Goal: Task Accomplishment & Management: Complete application form

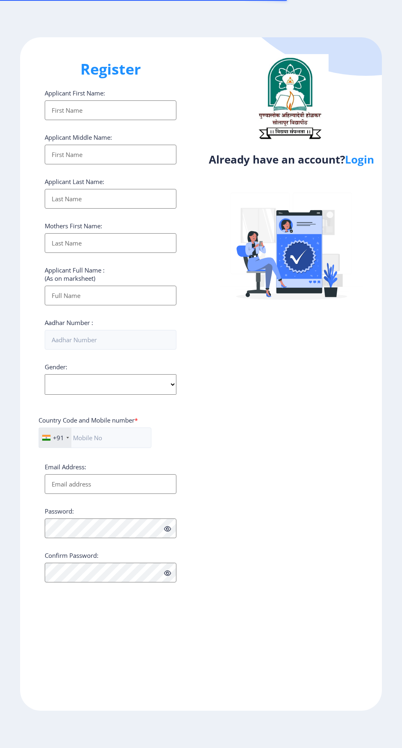
select select
click at [366, 164] on link "Login" at bounding box center [359, 159] width 29 height 15
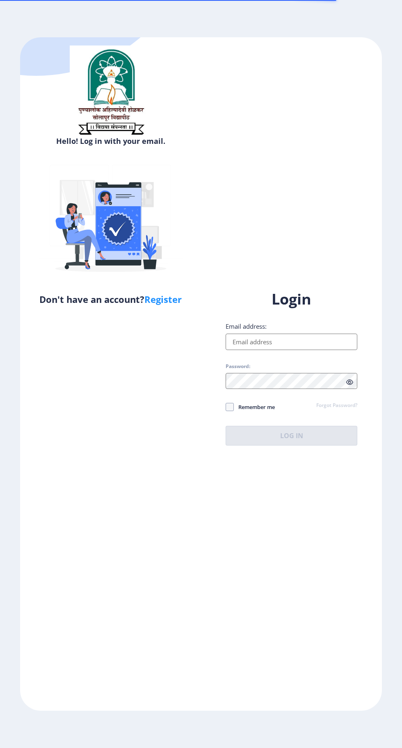
click at [309, 350] on input "Email address:" at bounding box center [291, 342] width 132 height 16
type input "[EMAIL_ADDRESS][DOMAIN_NAME]"
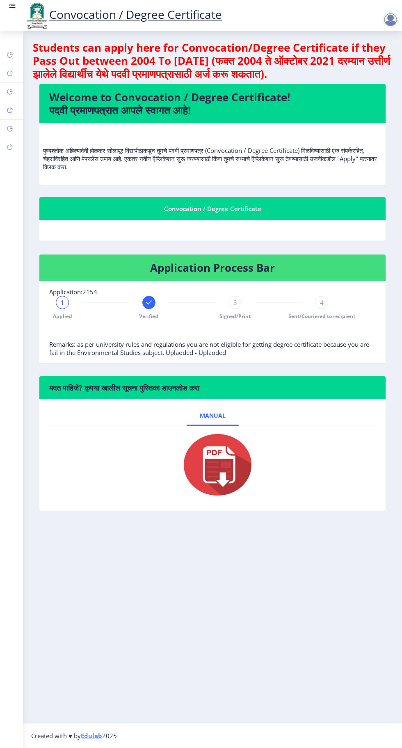
click at [0, 117] on link "Myapplication" at bounding box center [11, 110] width 23 height 18
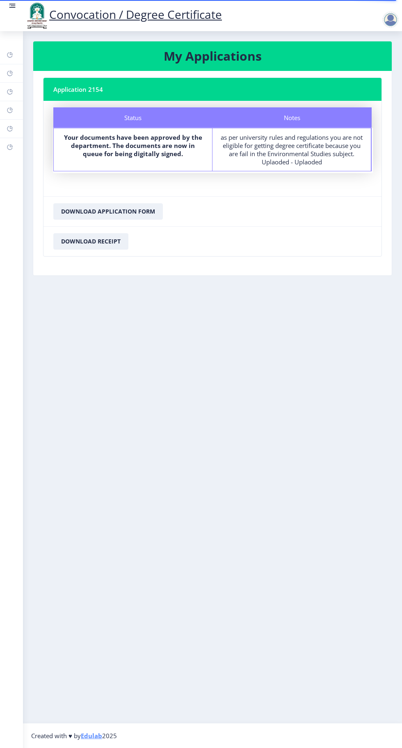
click at [390, 23] on div at bounding box center [390, 19] width 16 height 16
click at [373, 65] on span "Log out" at bounding box center [369, 64] width 52 height 10
